Goal: Check status: Check status

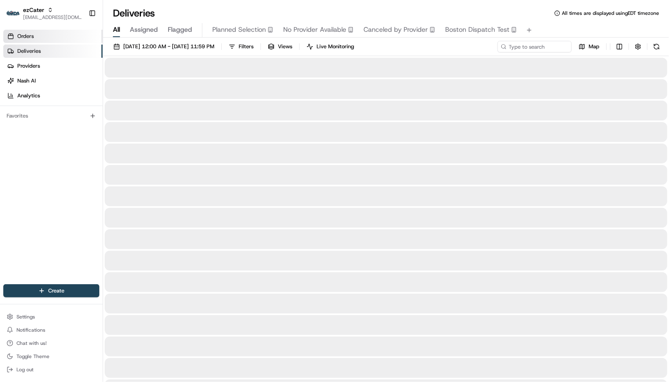
click at [40, 37] on link "Orders" at bounding box center [52, 36] width 99 height 13
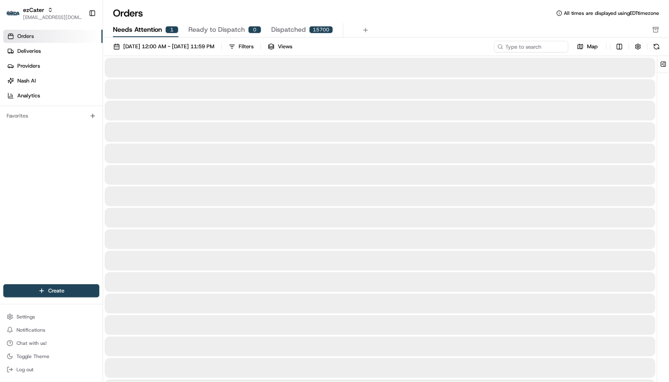
click at [133, 28] on span "Needs Attention" at bounding box center [137, 30] width 49 height 10
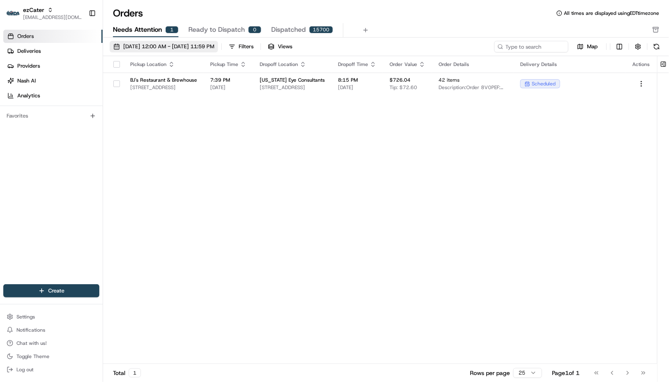
click at [160, 49] on span "[DATE] 12:00 AM - [DATE] 11:59 PM" at bounding box center [168, 46] width 91 height 7
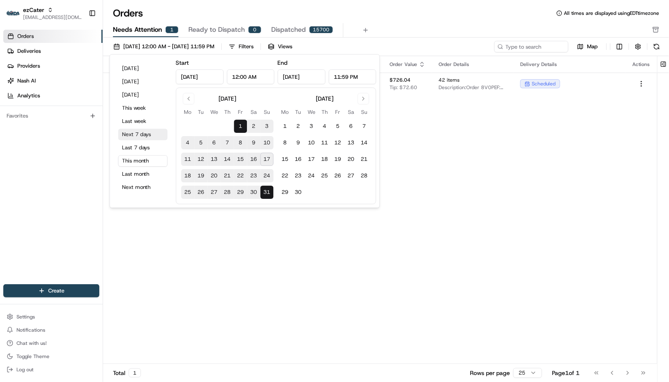
click at [139, 139] on button "Next 7 days" at bounding box center [142, 135] width 49 height 12
type input "[DATE]"
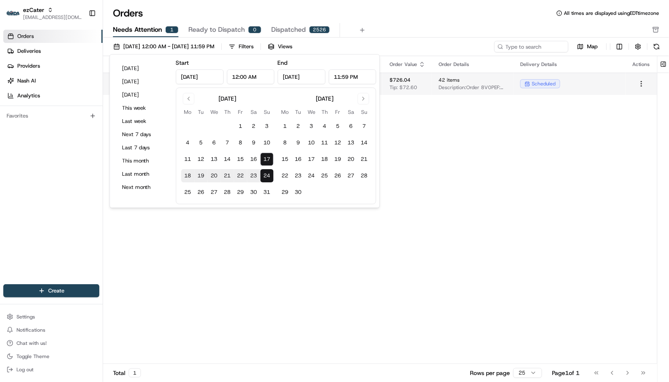
click at [331, 82] on td "[US_STATE] Eye Consultants [STREET_ADDRESS]" at bounding box center [292, 84] width 78 height 22
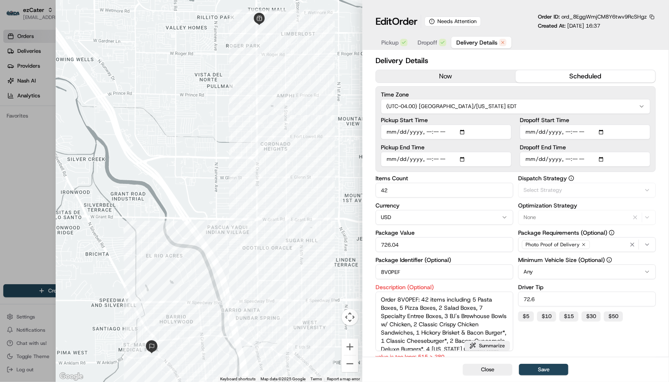
click at [469, 45] on span "Delivery Details" at bounding box center [476, 42] width 41 height 8
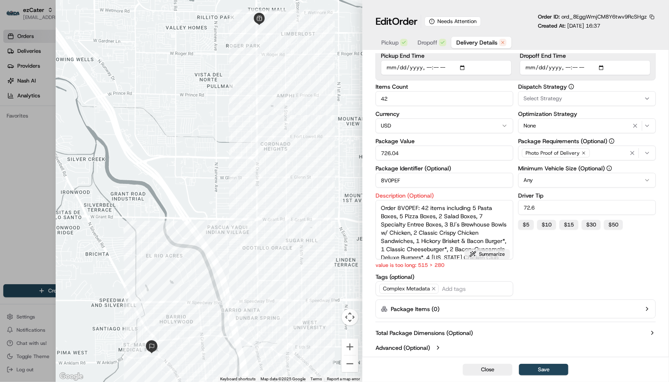
click at [493, 254] on button "Summarize" at bounding box center [487, 254] width 45 height 10
type textarea "Order 8V0PEF: 42 items (5 Pasta, 5 Pizza, 2 Salad, 7 Entree Boxes, 3 Bowls w/ C…"
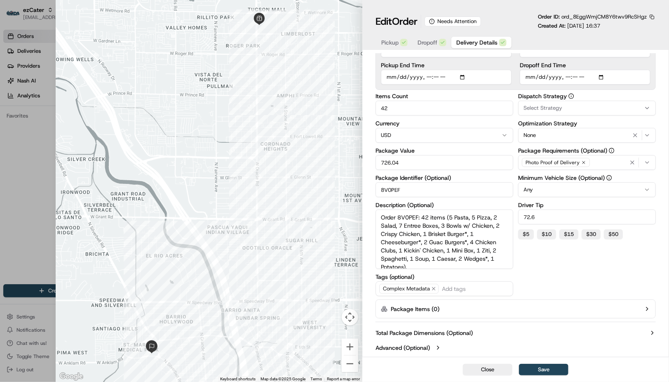
scroll to position [82, 0]
drag, startPoint x: 545, startPoint y: 348, endPoint x: 545, endPoint y: 369, distance: 21.0
click at [545, 369] on div "Edit Order Needs Attention Order ID: ord_8EggWmjCM8Y6twv9RcSHgz Created At: [DA…" at bounding box center [515, 191] width 307 height 382
click at [545, 369] on button "Save" at bounding box center [543, 370] width 49 height 12
type input "1"
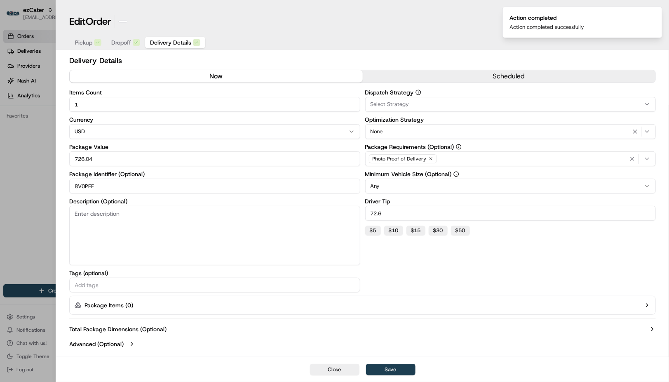
scroll to position [0, 0]
